Goal: Navigation & Orientation: Go to known website

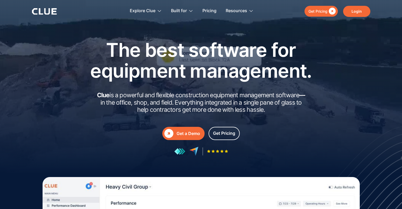
click at [356, 8] on link "Login" at bounding box center [356, 11] width 27 height 11
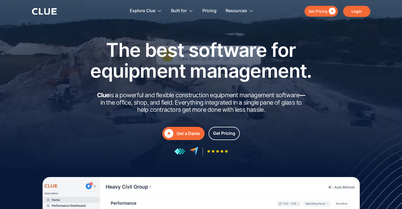
click at [360, 11] on link "Login" at bounding box center [356, 11] width 27 height 11
click at [359, 11] on link "Login" at bounding box center [356, 11] width 27 height 11
